Goal: Information Seeking & Learning: Compare options

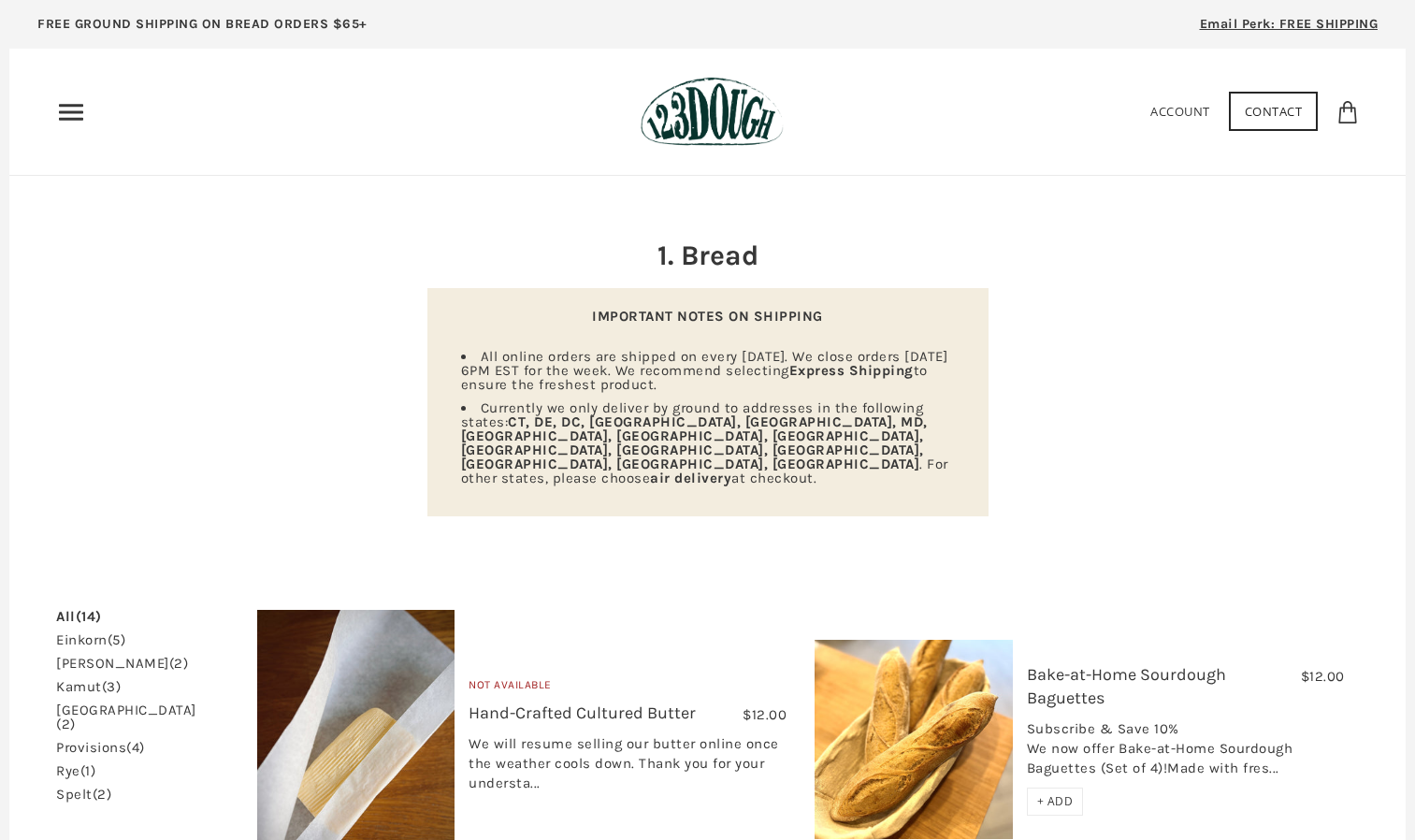
click at [65, 610] on link "All (14)" at bounding box center [79, 617] width 46 height 14
click at [88, 633] on link "einkorn (5)" at bounding box center [90, 640] width 69 height 14
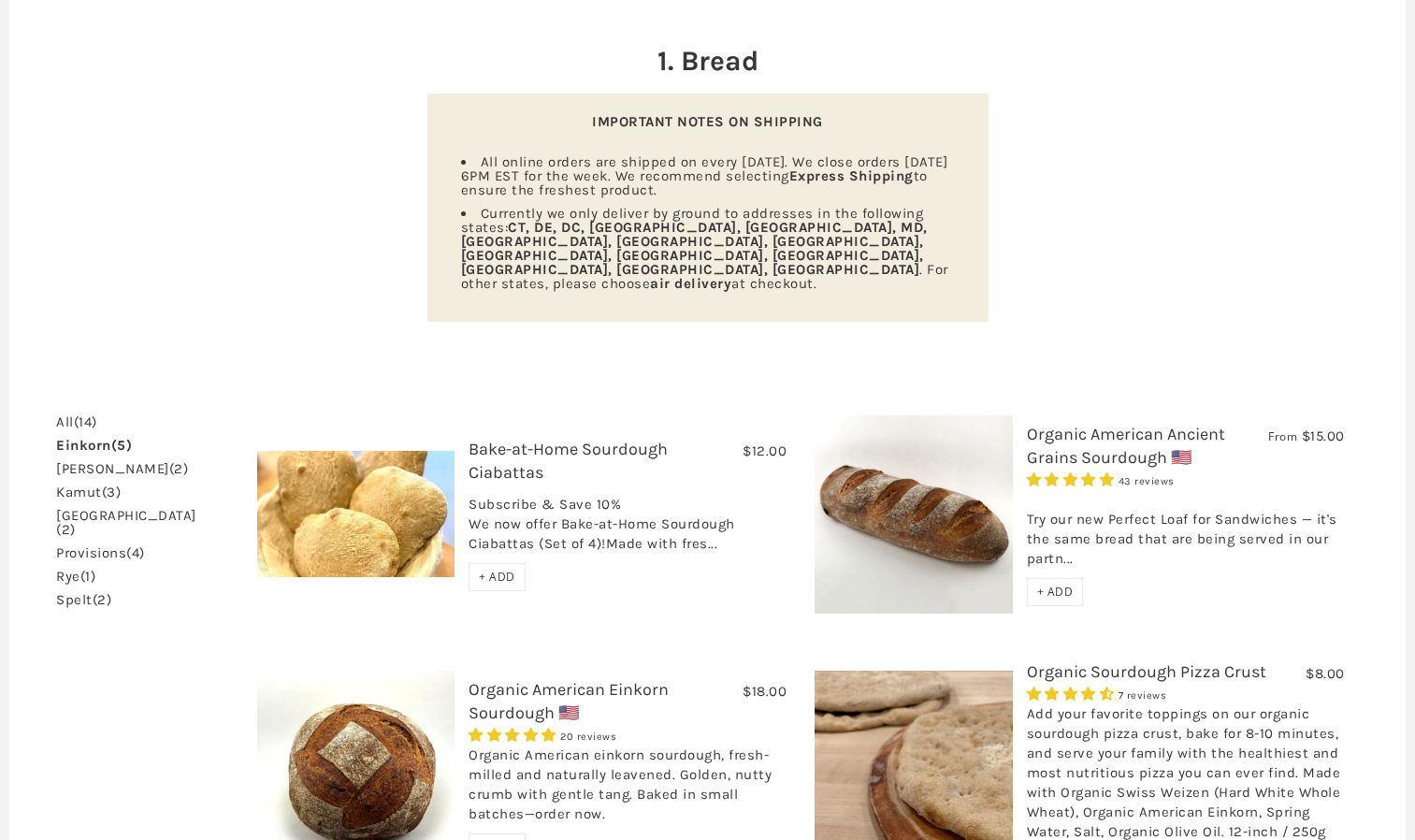
scroll to position [202, 0]
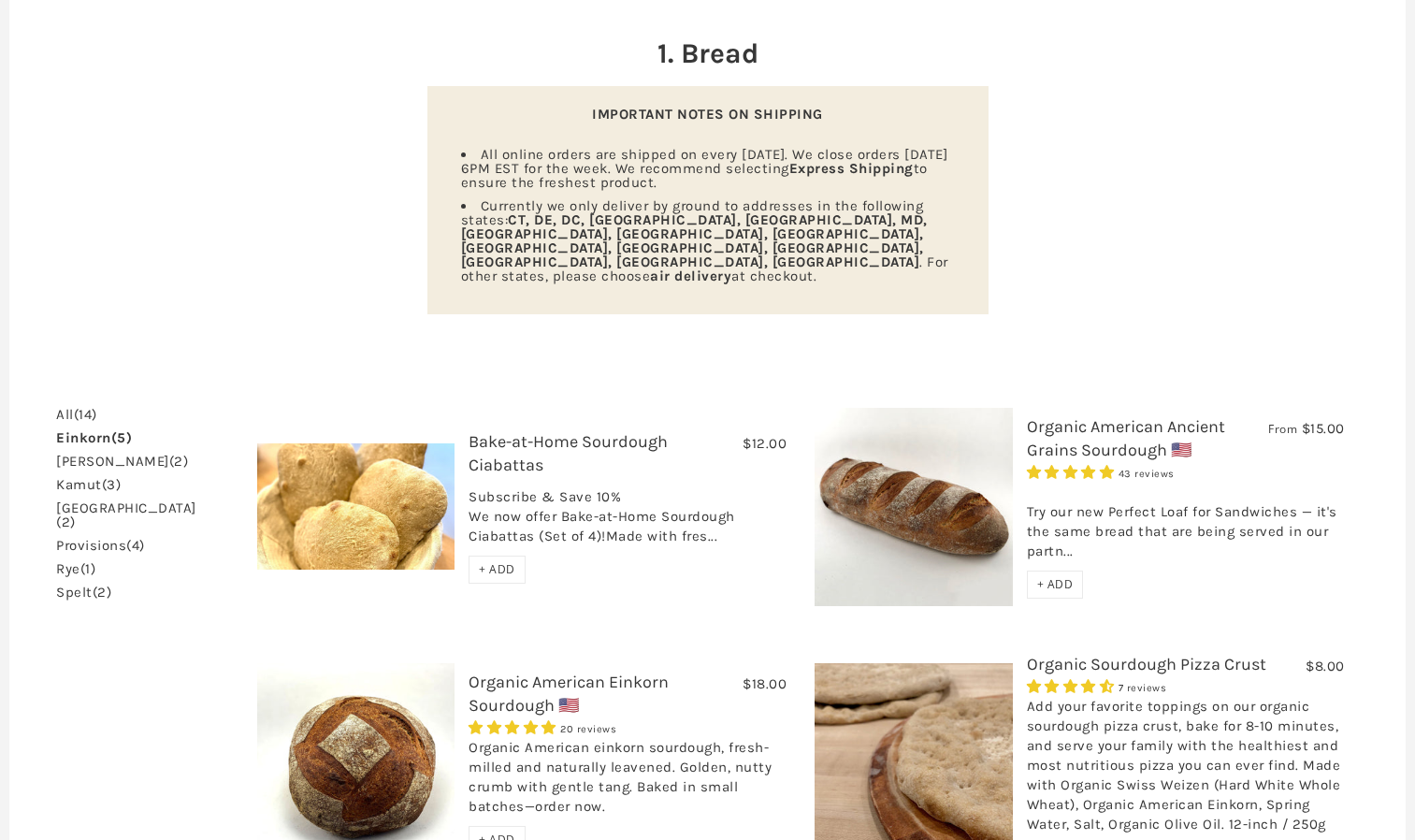
click at [69, 563] on link "rye (1)" at bounding box center [75, 569] width 39 height 14
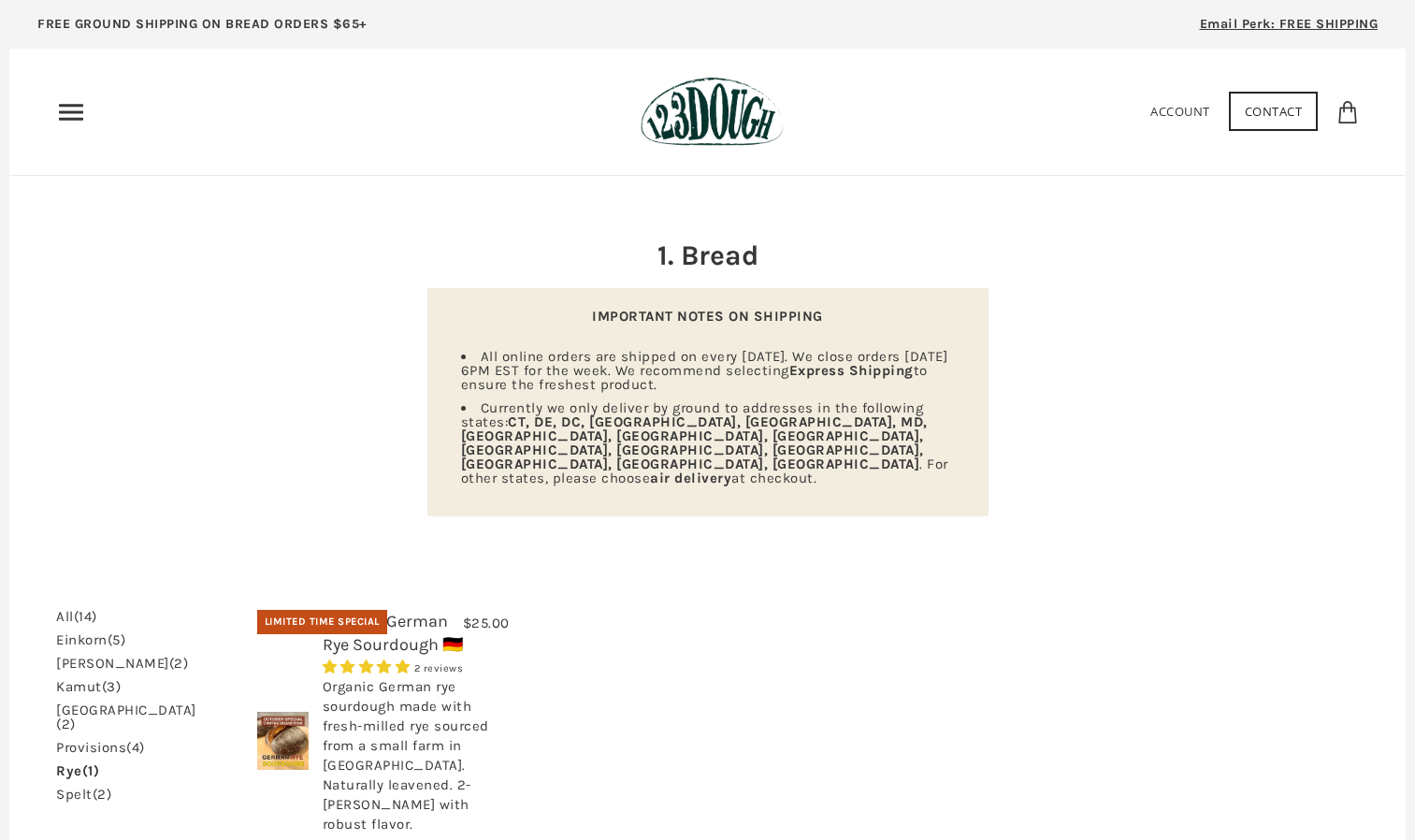
click at [77, 788] on link "spelt (2)" at bounding box center [84, 794] width 55 height 14
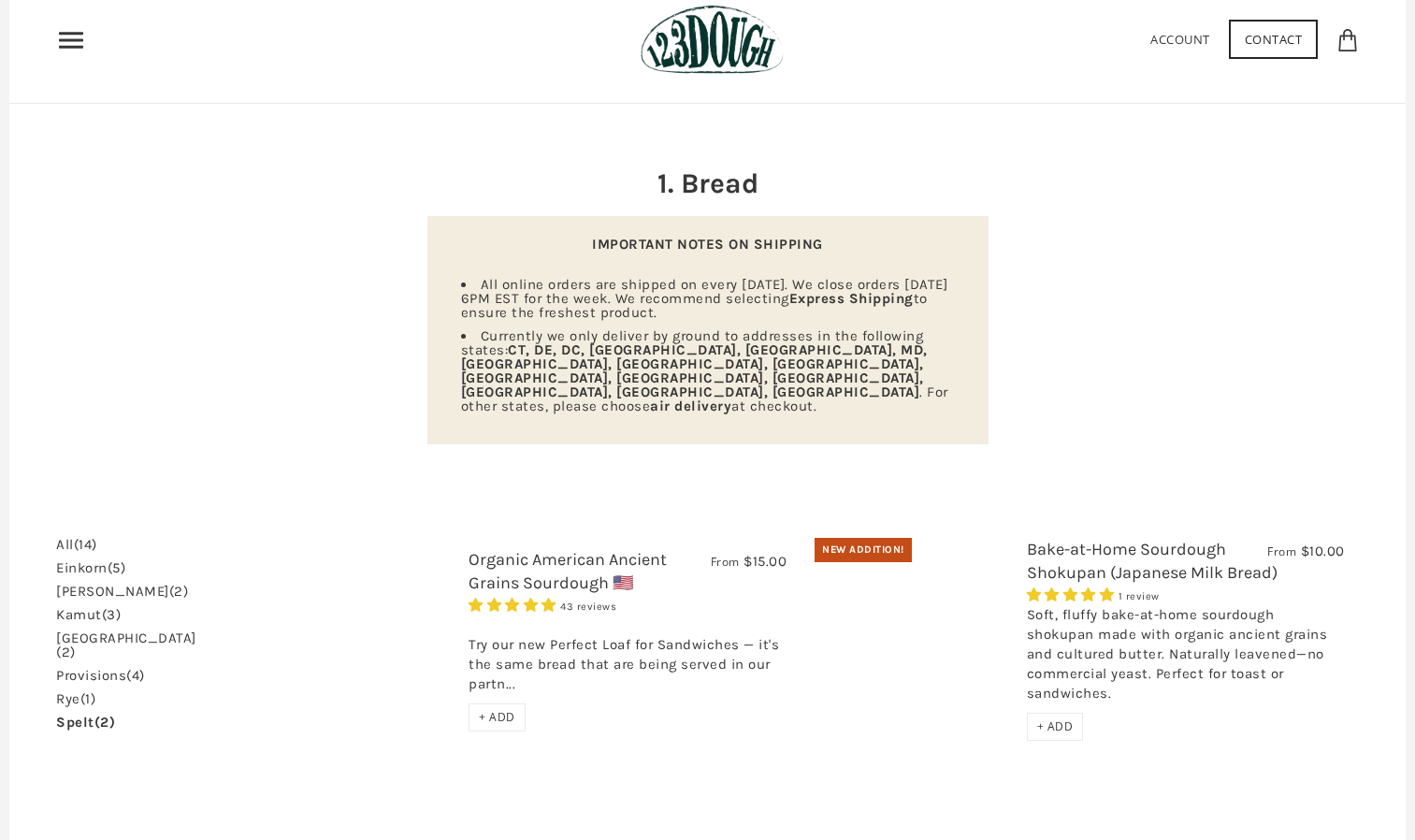
scroll to position [99, 0]
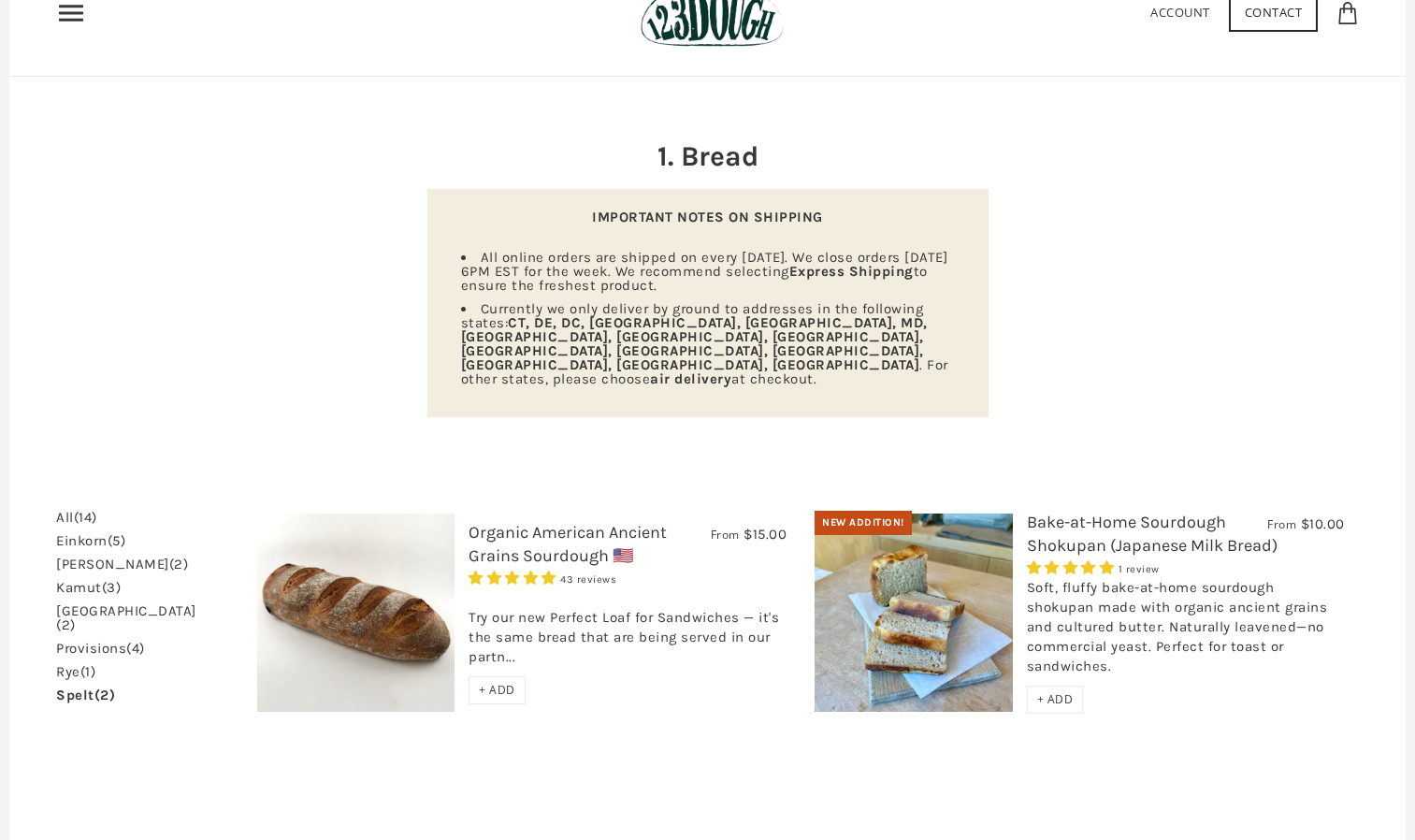
click at [1052, 511] on link "Bake-at-Home Sourdough Shokupan (Japanese Milk Bread)" at bounding box center [1153, 533] width 251 height 44
click at [499, 522] on link "Organic American Ancient Grains Sourdough 🇺🇸" at bounding box center [567, 544] width 199 height 44
click at [76, 581] on link "kamut (3)" at bounding box center [88, 587] width 65 height 14
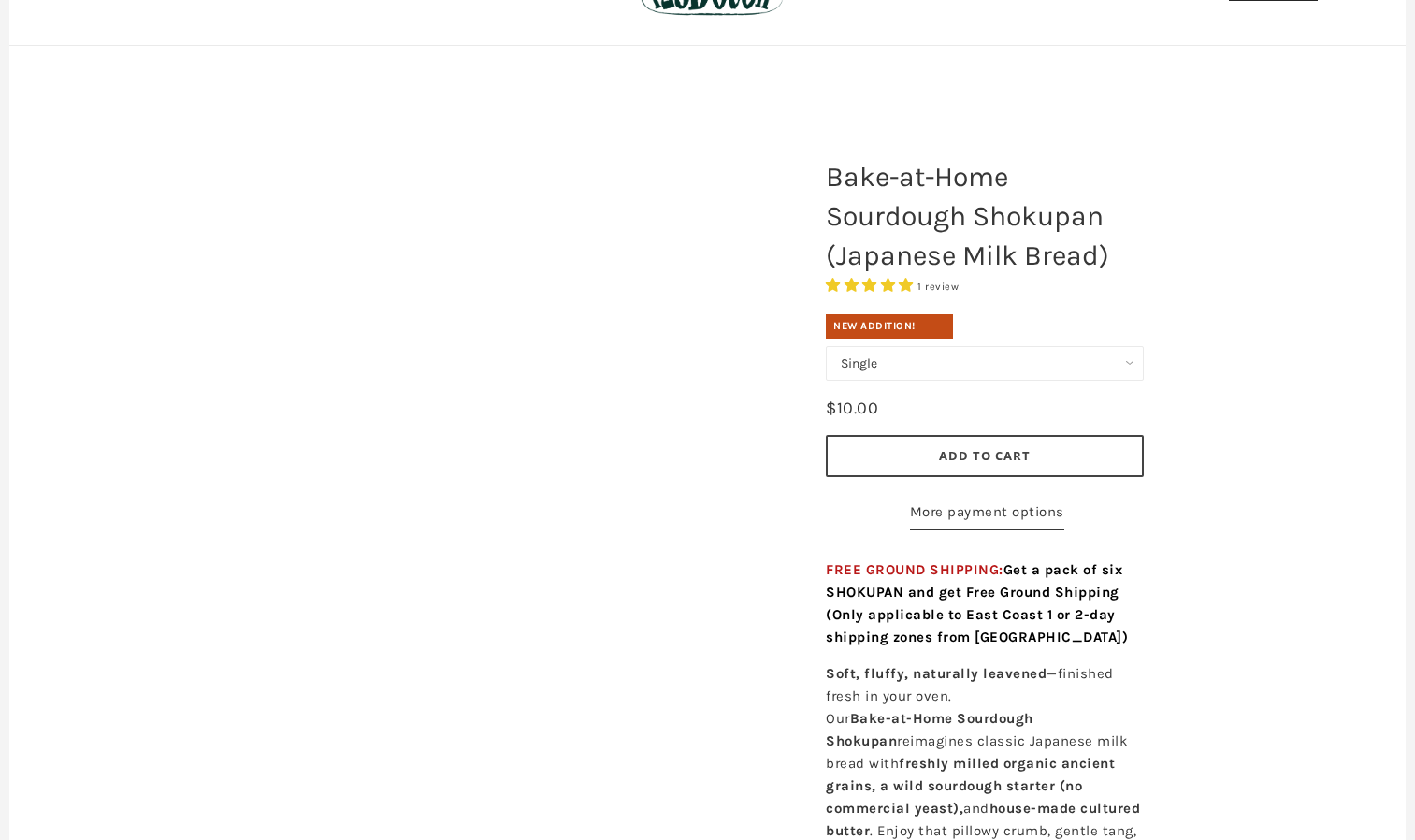
scroll to position [129, 0]
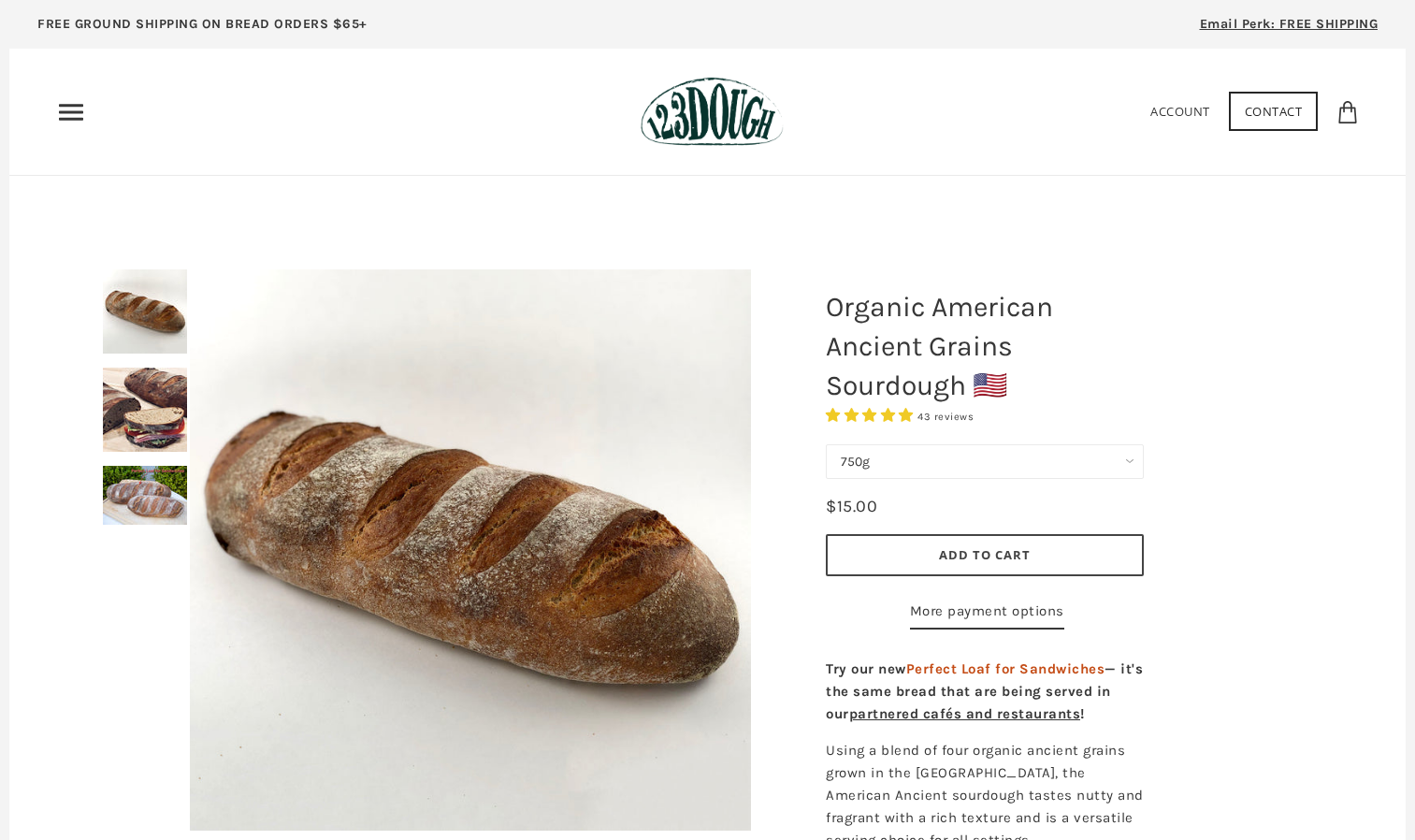
click at [150, 415] on div at bounding box center [470, 549] width 655 height 655
click at [139, 416] on img at bounding box center [144, 410] width 85 height 85
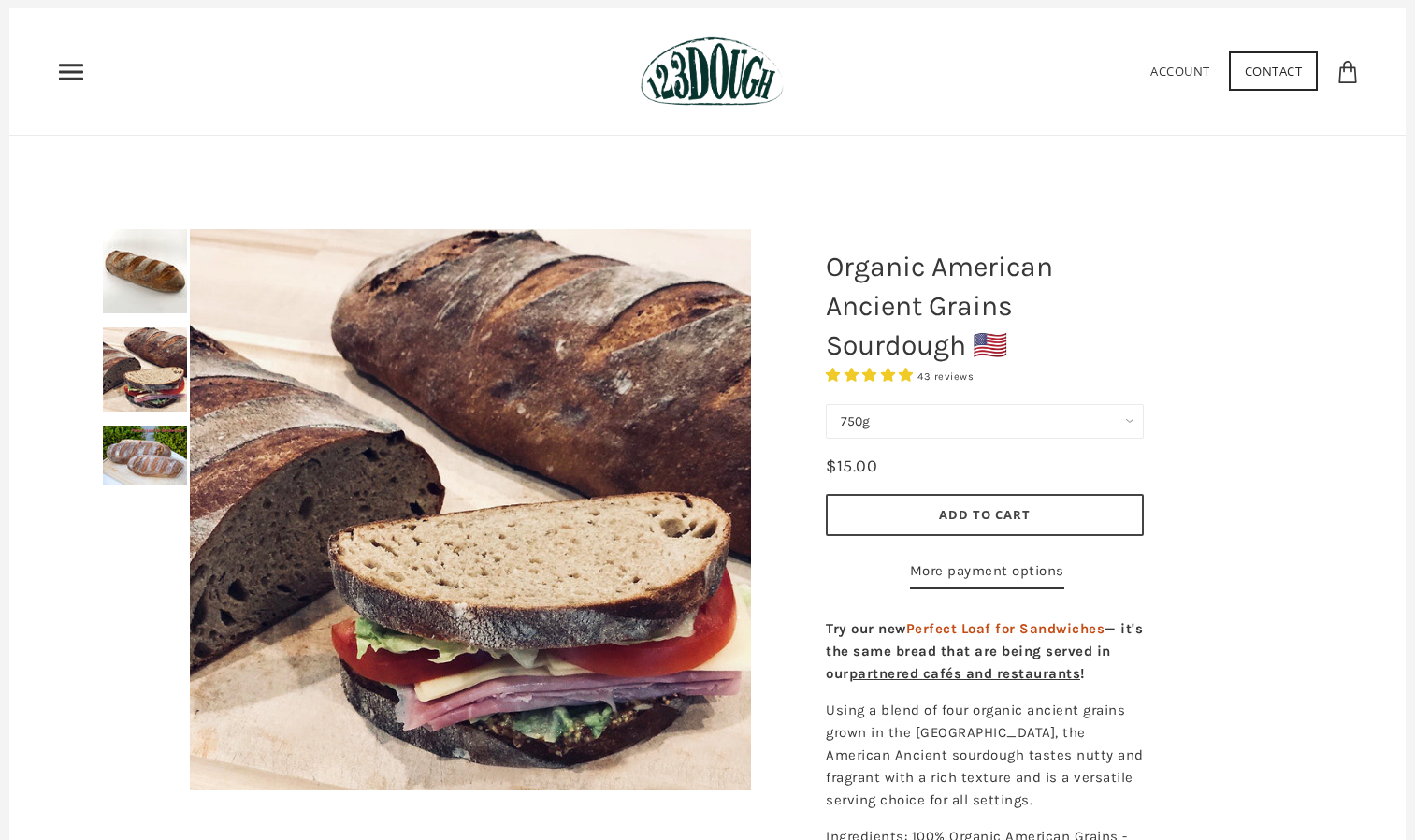
scroll to position [35, 0]
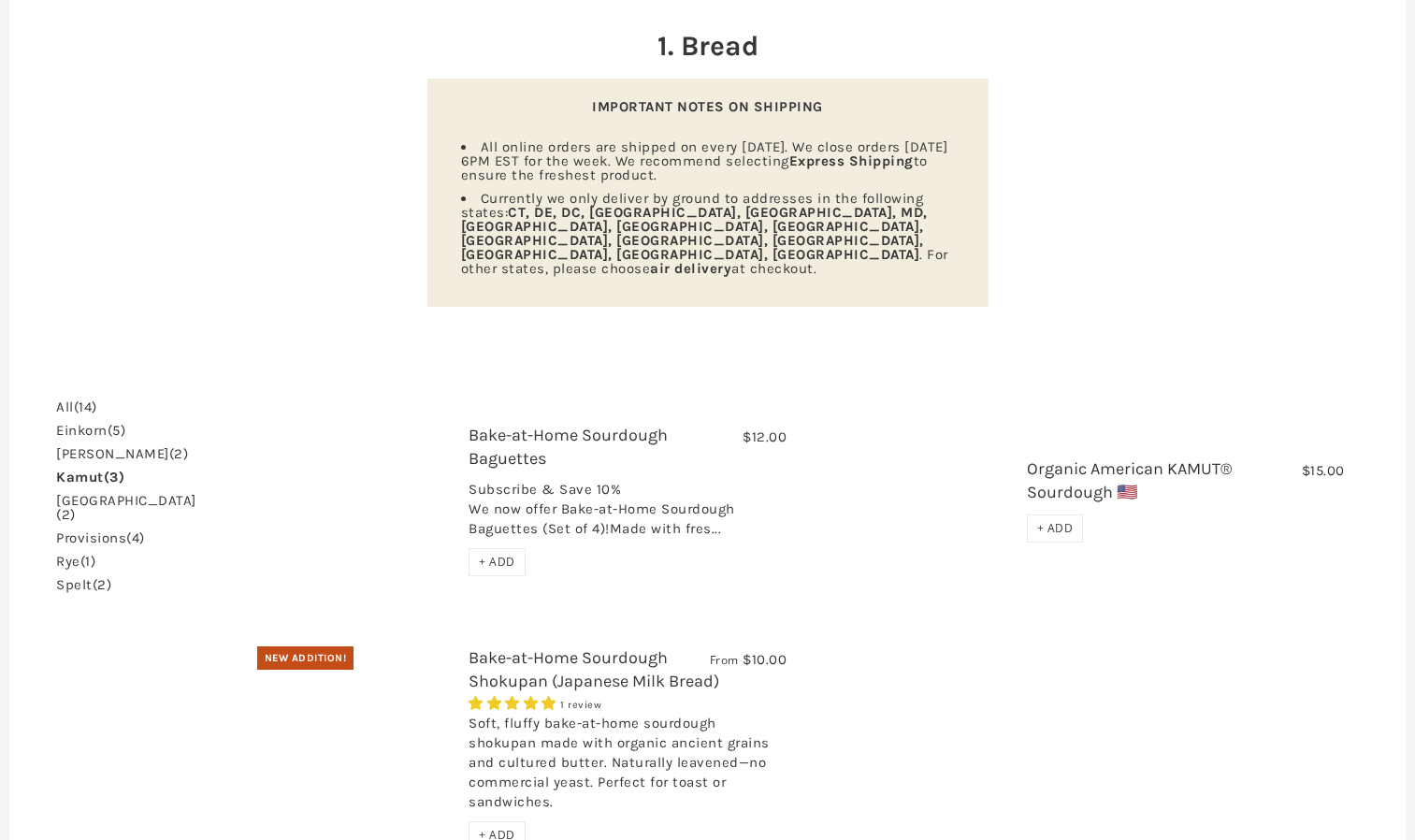
scroll to position [189, 0]
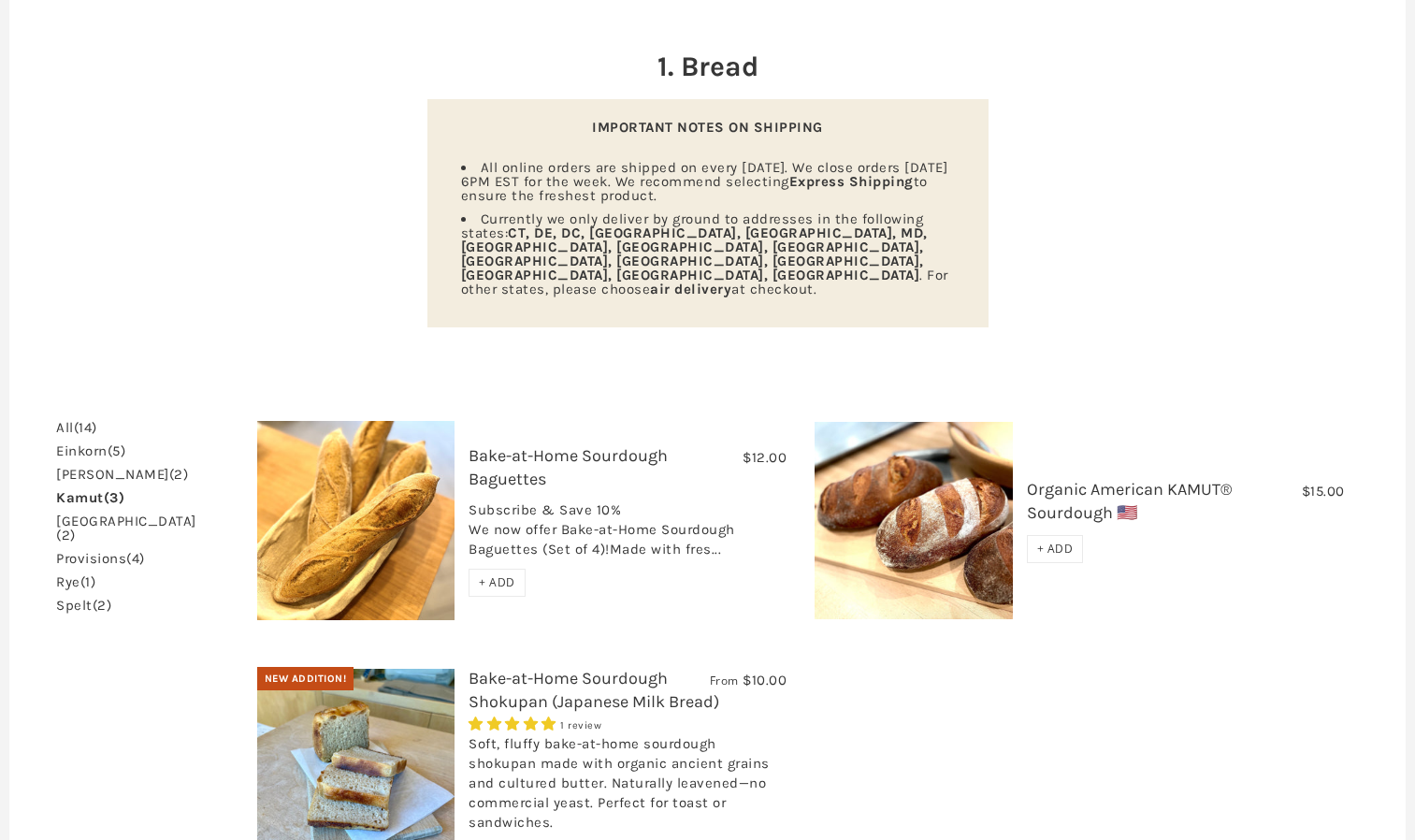
click at [474, 446] on link "Bake-at-Home Sourdough Baguettes" at bounding box center [568, 468] width 200 height 44
click at [900, 477] on img at bounding box center [913, 521] width 199 height 199
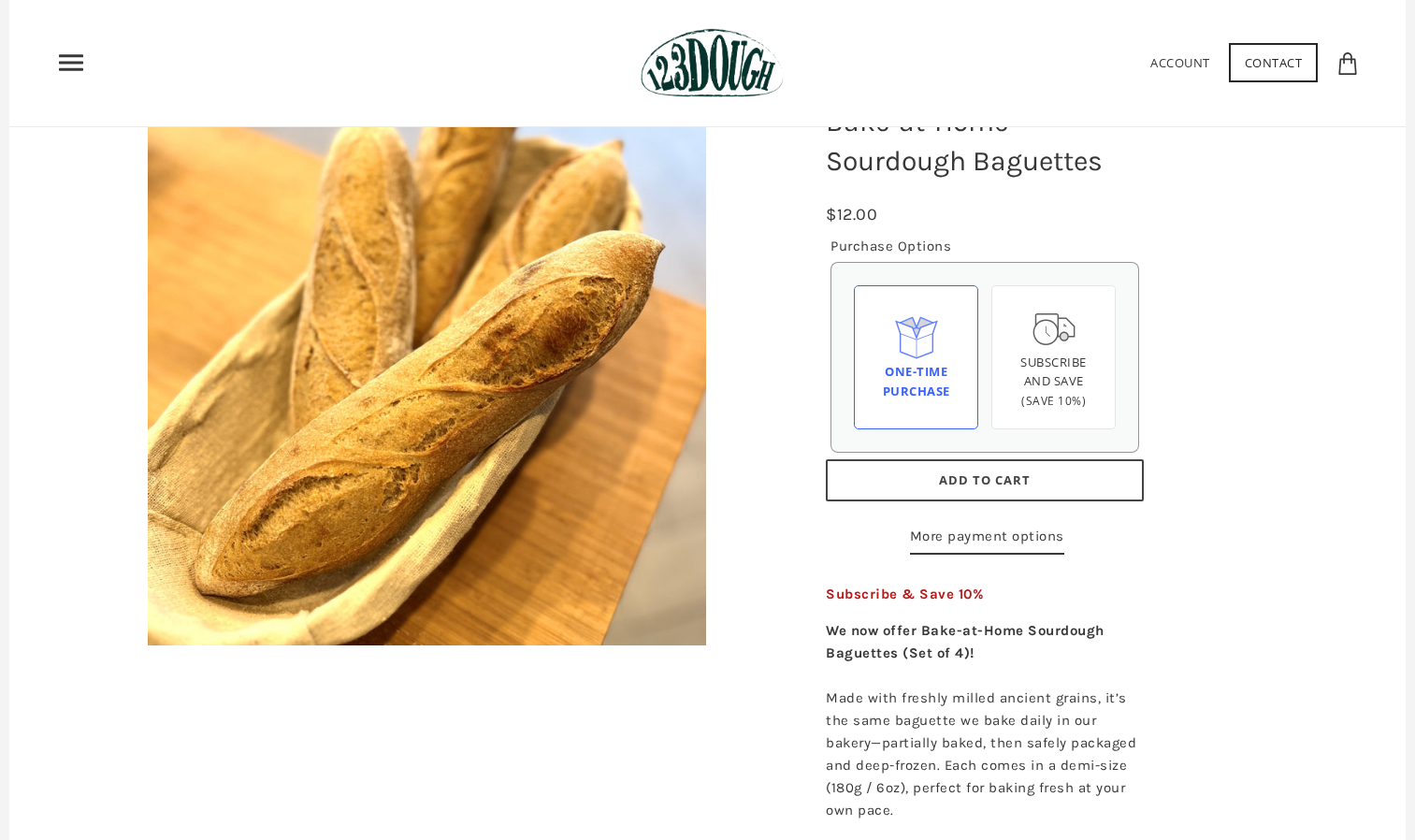
scroll to position [166, 0]
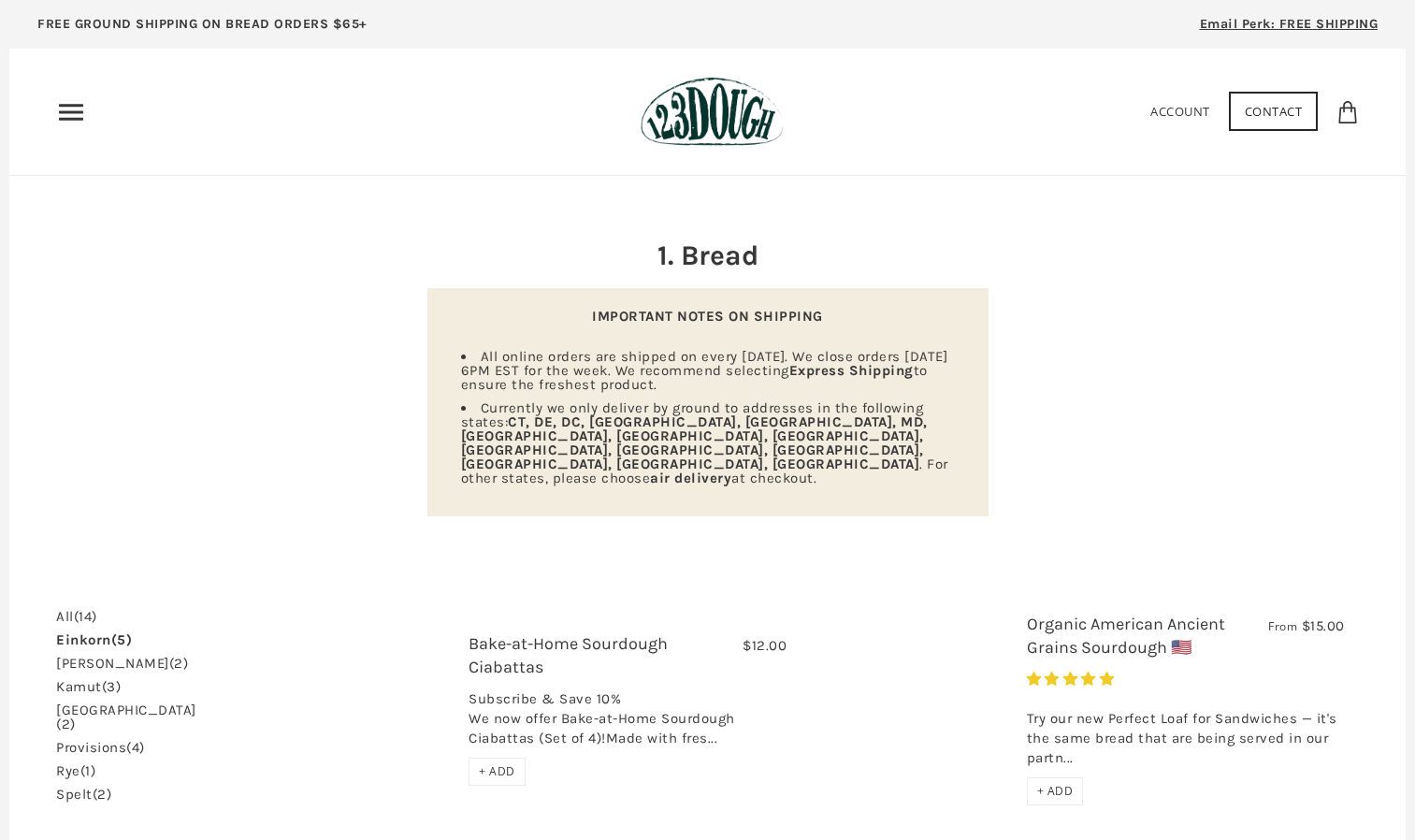
scroll to position [202, 0]
